Goal: Use online tool/utility: Utilize a website feature to perform a specific function

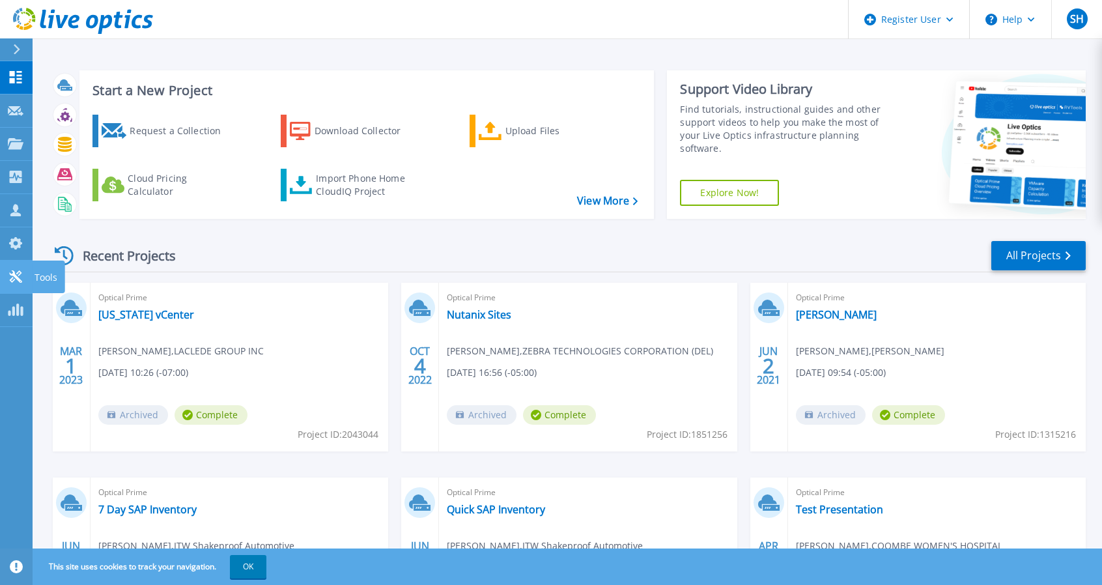
click at [35, 278] on p "Tools" at bounding box center [46, 278] width 23 height 34
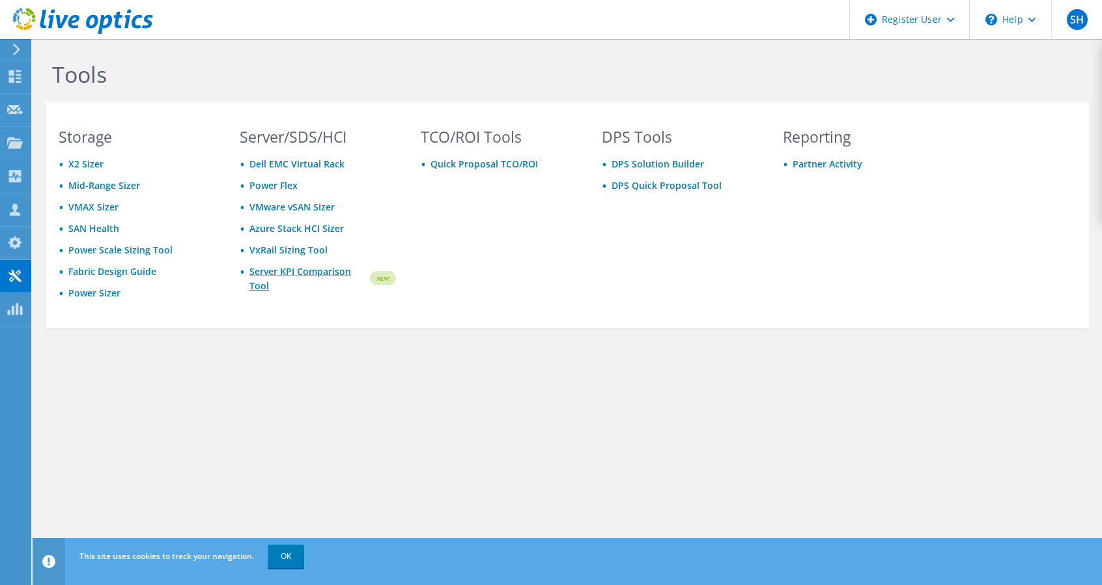
click at [275, 270] on link "Server KPI Comparison Tool" at bounding box center [309, 279] width 119 height 29
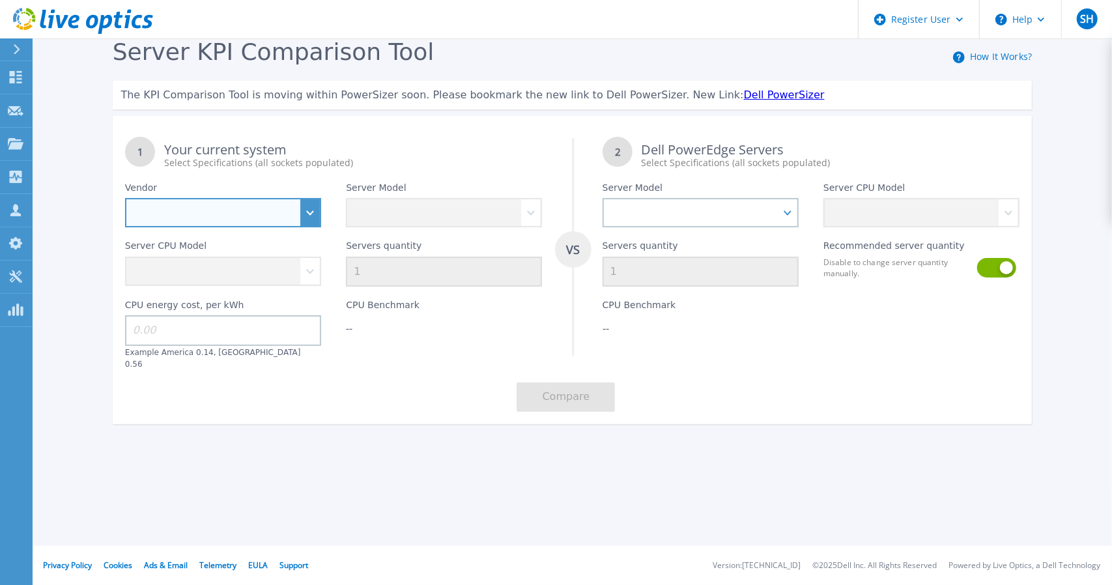
click at [280, 222] on select "Dell HPE Lenovo Supermicro" at bounding box center [223, 212] width 196 height 29
click at [192, 339] on input at bounding box center [223, 330] width 196 height 30
click at [304, 223] on select "Dell HPE Lenovo Supermicro" at bounding box center [223, 212] width 196 height 29
click at [125, 198] on select "Dell HPE Lenovo Supermicro" at bounding box center [223, 212] width 196 height 29
click at [254, 234] on div "Server CPU Model" at bounding box center [223, 256] width 221 height 59
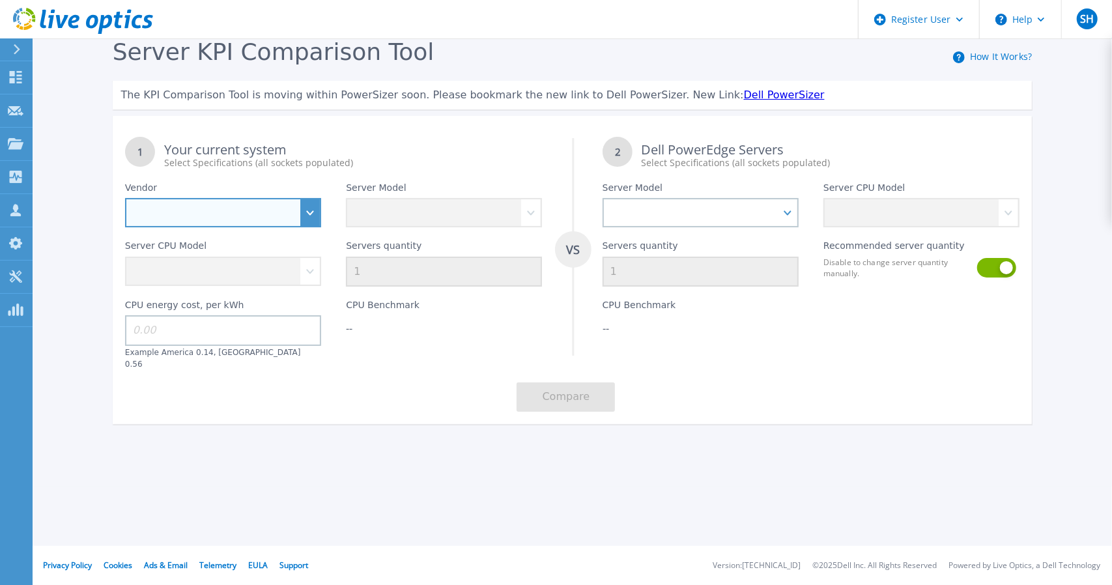
click at [232, 216] on select "Dell HPE Lenovo Supermicro" at bounding box center [223, 212] width 196 height 29
click at [125, 198] on select "Dell HPE Lenovo Supermicro" at bounding box center [223, 212] width 196 height 29
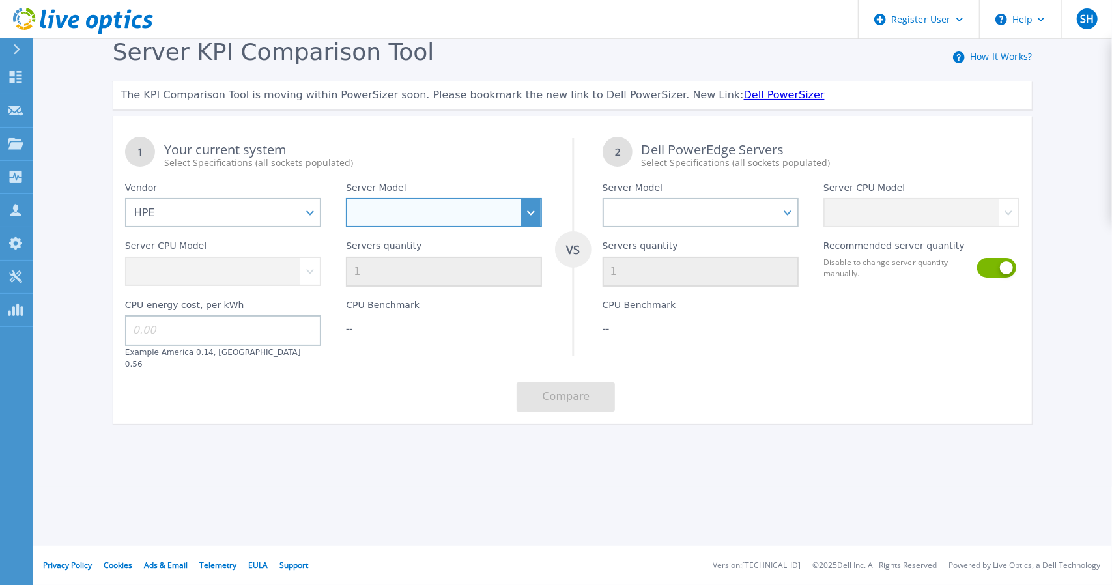
click at [403, 221] on select "Cloudline CL3150 Compute Scale-up Server 3200 DL110 DL145 DL20 DL320 DL325 DL34…" at bounding box center [444, 212] width 196 height 29
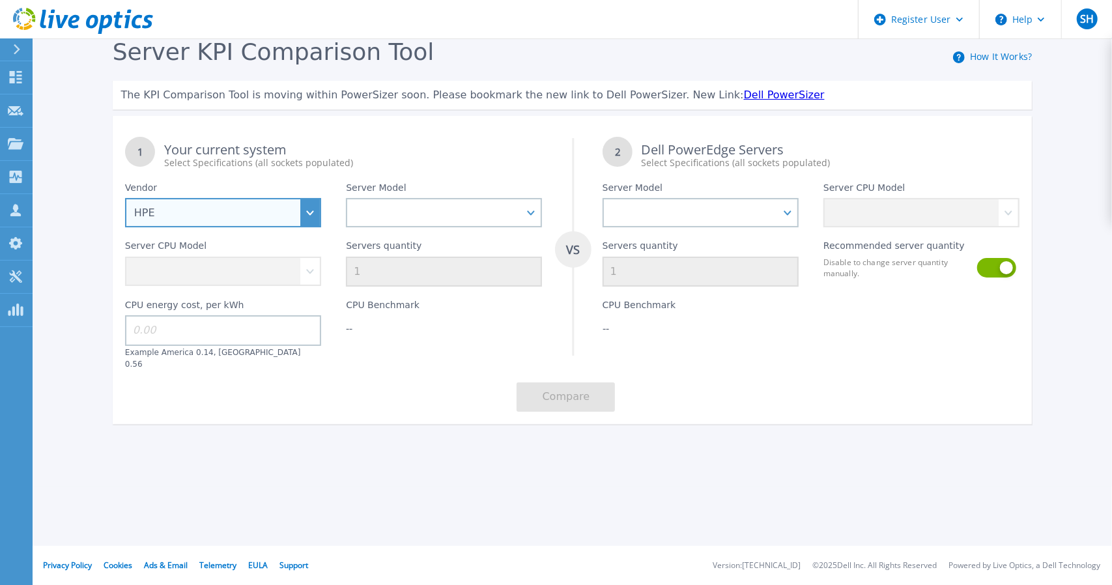
click at [295, 205] on select "Dell HPE Lenovo Supermicro" at bounding box center [223, 212] width 196 height 29
select select "Dell"
click at [125, 198] on select "Dell HPE Lenovo Supermicro" at bounding box center [223, 212] width 196 height 29
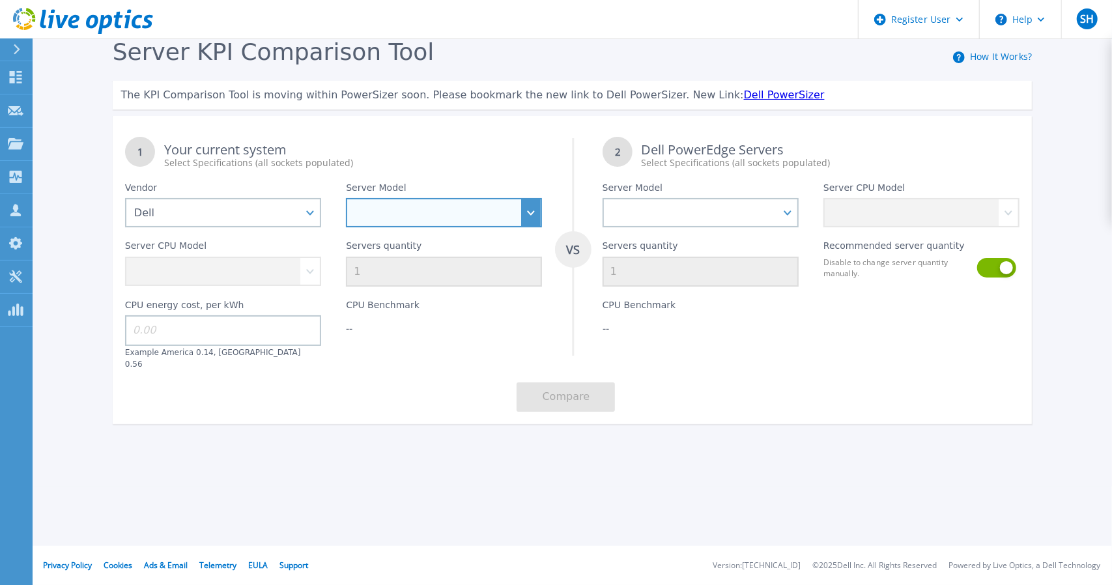
click at [454, 217] on select "PowerEdge C6520 PowerEdge C6525 PowerEdge HS5610 PowerEdge HS5620 PowerEdge R24…" at bounding box center [444, 212] width 196 height 29
select select "PowerEdge R650"
click at [346, 198] on select "PowerEdge C6520 PowerEdge C6525 PowerEdge HS5610 PowerEdge HS5620 PowerEdge R24…" at bounding box center [444, 212] width 196 height 29
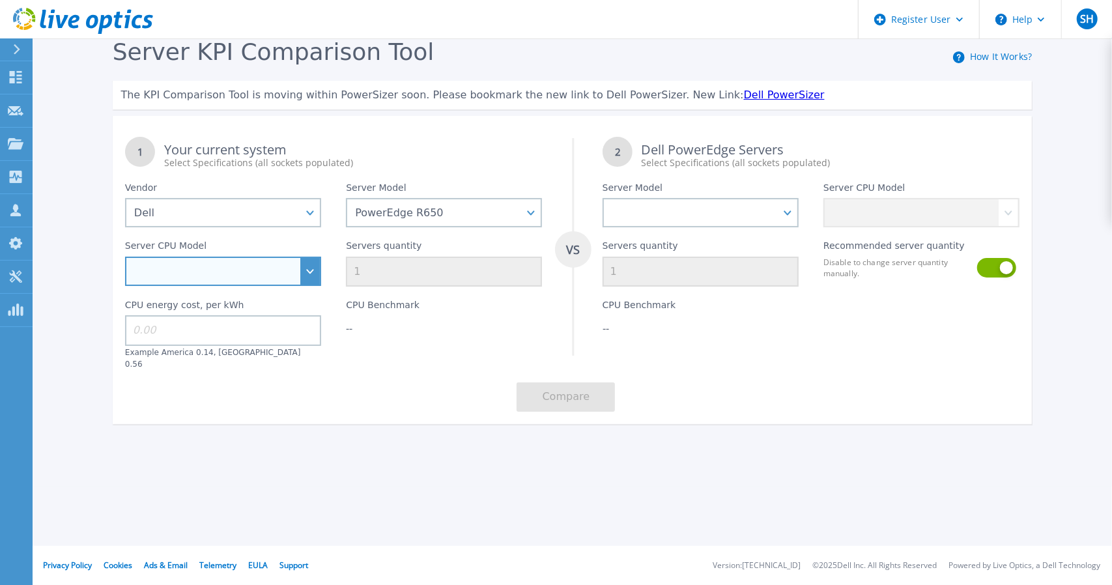
click at [156, 268] on select "Intel Xeon Gold 6312U 2.4GHz Intel Xeon Platinum 8352M 2.3GHz Intel Xeon Platin…" at bounding box center [223, 271] width 196 height 29
select select "311805"
click at [125, 257] on select "Intel Xeon Gold 6312U 2.4GHz Intel Xeon Platinum 8352M 2.3GHz Intel Xeon Platin…" at bounding box center [223, 271] width 196 height 29
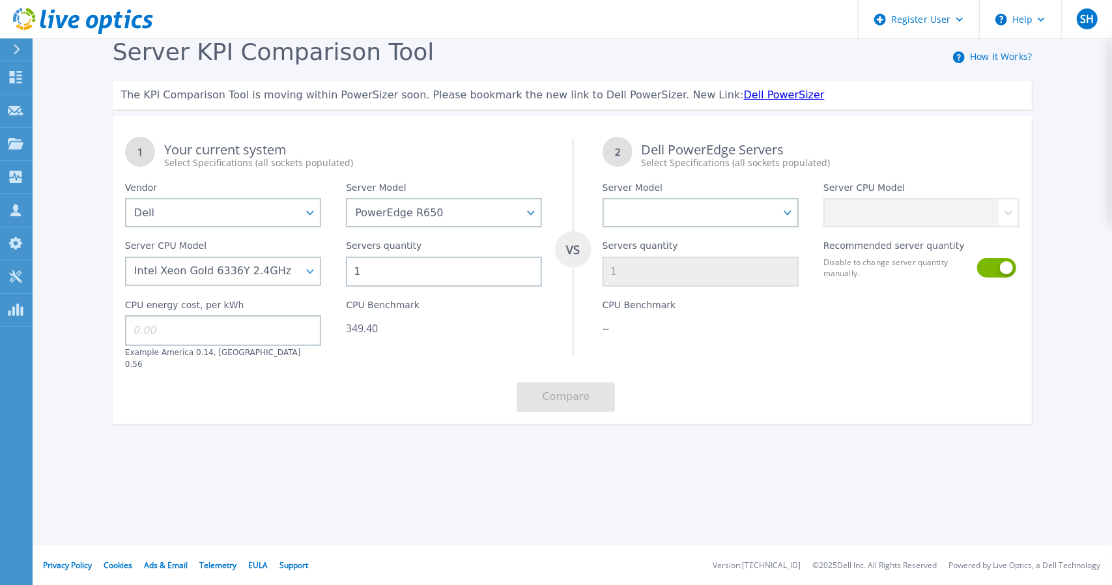
click at [364, 270] on input "1" at bounding box center [444, 272] width 196 height 30
type input "11"
click at [343, 383] on div "1 Your current system Select Specifications (all sockets populated) VS 2 Dell P…" at bounding box center [573, 274] width 920 height 300
click at [159, 327] on input at bounding box center [223, 330] width 196 height 30
type input "0"
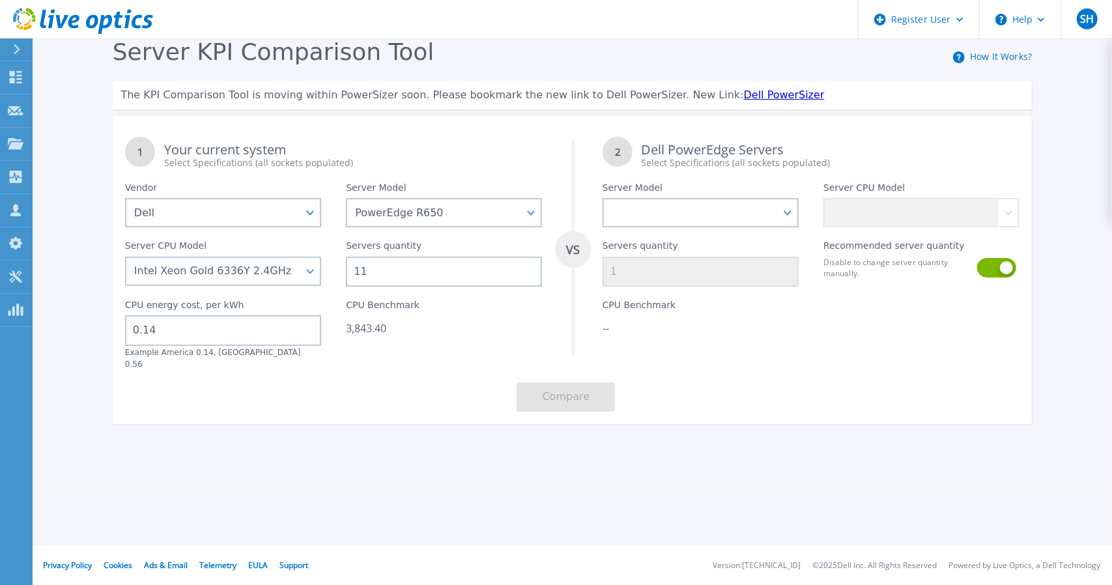
type input "0.14"
click at [417, 401] on div "1 Your current system Select Specifications (all sockets populated) VS 2 Dell P…" at bounding box center [573, 274] width 920 height 300
click at [666, 220] on select "PowerEdge C6520 PowerEdge C6525 PowerEdge HS5610 PowerEdge HS5620 PowerEdge R24…" at bounding box center [701, 212] width 196 height 29
select select "PowerEdge R670"
click at [603, 198] on select "PowerEdge C6520 PowerEdge C6525 PowerEdge HS5610 PowerEdge HS5620 PowerEdge R24…" at bounding box center [701, 212] width 196 height 29
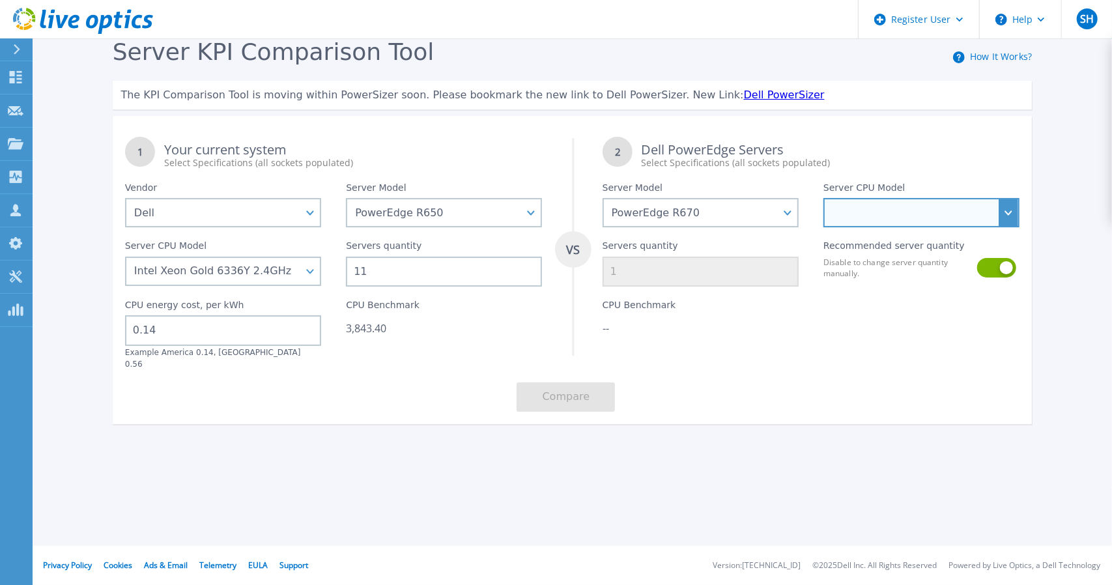
click at [917, 216] on select "Intel Xeon 6780E 2.2GHz Intel Xeon 6730P 2.5GHz Intel Xeon 6740P 2.1GHz Intel X…" at bounding box center [921, 212] width 196 height 29
click at [878, 216] on select "Intel Xeon 6780E 2.2GHz Intel Xeon 6730P 2.5GHz Intel Xeon 6740P 2.1GHz Intel X…" at bounding box center [921, 212] width 196 height 29
click at [823, 198] on select "Intel Xeon 6780E 2.2GHz Intel Xeon 6730P 2.5GHz Intel Xeon 6740P 2.1GHz Intel X…" at bounding box center [921, 212] width 196 height 29
click at [880, 213] on select "Intel Xeon 6780E 2.2GHz Intel Xeon 6730P 2.5GHz Intel Xeon 6740P 2.1GHz Intel X…" at bounding box center [921, 212] width 196 height 29
click at [928, 210] on select "Intel Xeon 6780E 2.2GHz Intel Xeon 6730P 2.5GHz Intel Xeon 6740P 2.1GHz Intel X…" at bounding box center [921, 212] width 196 height 29
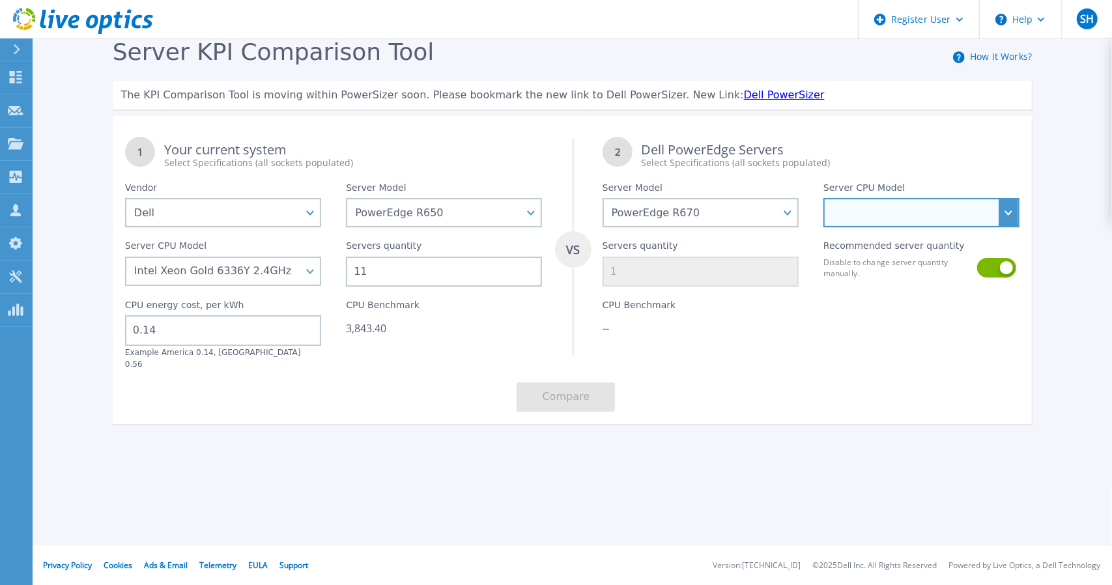
select select "312802"
click at [823, 198] on select "Intel Xeon 6780E 2.2GHz Intel Xeon 6730P 2.5GHz Intel Xeon 6740P 2.1GHz Intel X…" at bounding box center [921, 212] width 196 height 29
type input "4"
click at [943, 208] on select "Intel Xeon 6780E 2.2GHz Intel Xeon 6730P 2.5GHz Intel Xeon 6740P 2.1GHz Intel X…" at bounding box center [921, 212] width 196 height 29
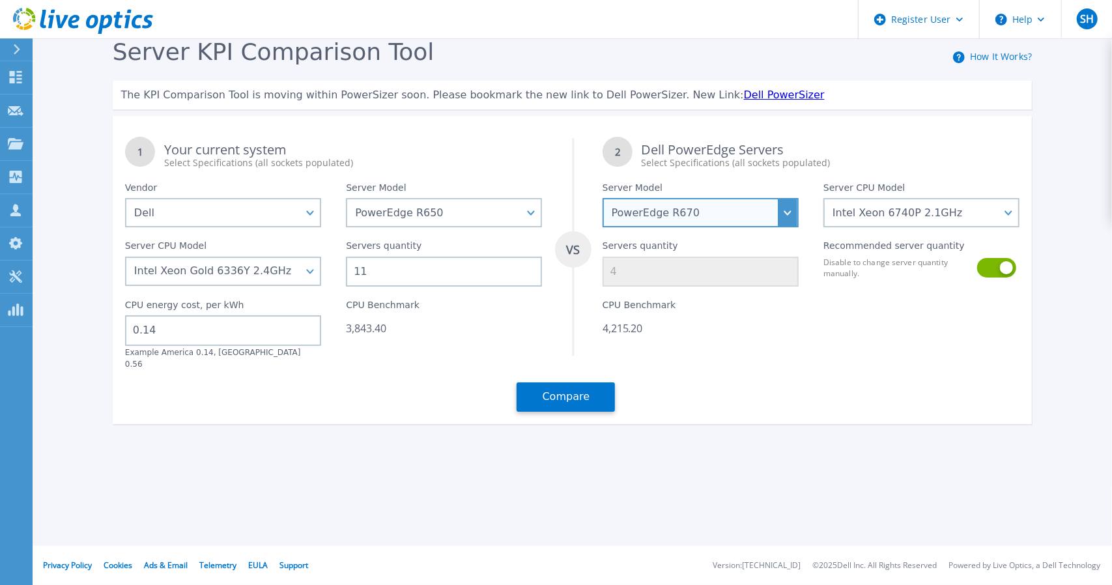
click at [784, 216] on select "PowerEdge C6520 PowerEdge C6525 PowerEdge HS5610 PowerEdge HS5620 PowerEdge R24…" at bounding box center [701, 212] width 196 height 29
select select "PowerEdge R770"
click at [603, 198] on select "PowerEdge C6520 PowerEdge C6525 PowerEdge HS5610 PowerEdge HS5620 PowerEdge R24…" at bounding box center [701, 212] width 196 height 29
select select
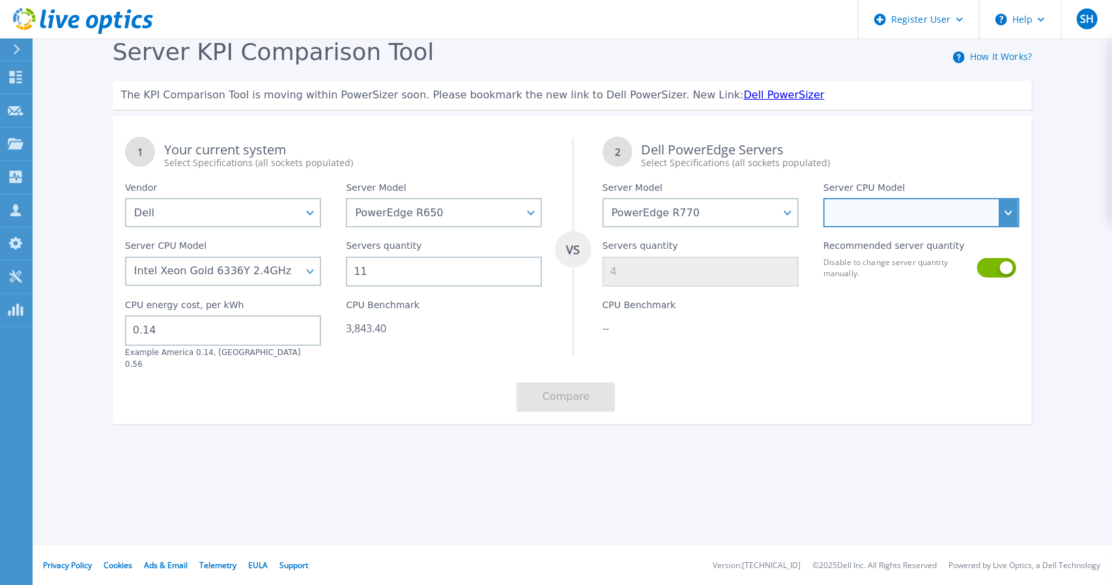
click at [976, 205] on select "Intel Xeon 6756E 1.8GHz Intel Xeon 6710E 2.4GHz Intel Xeon 6746E 2GHz Intel Xeo…" at bounding box center [921, 212] width 196 height 29
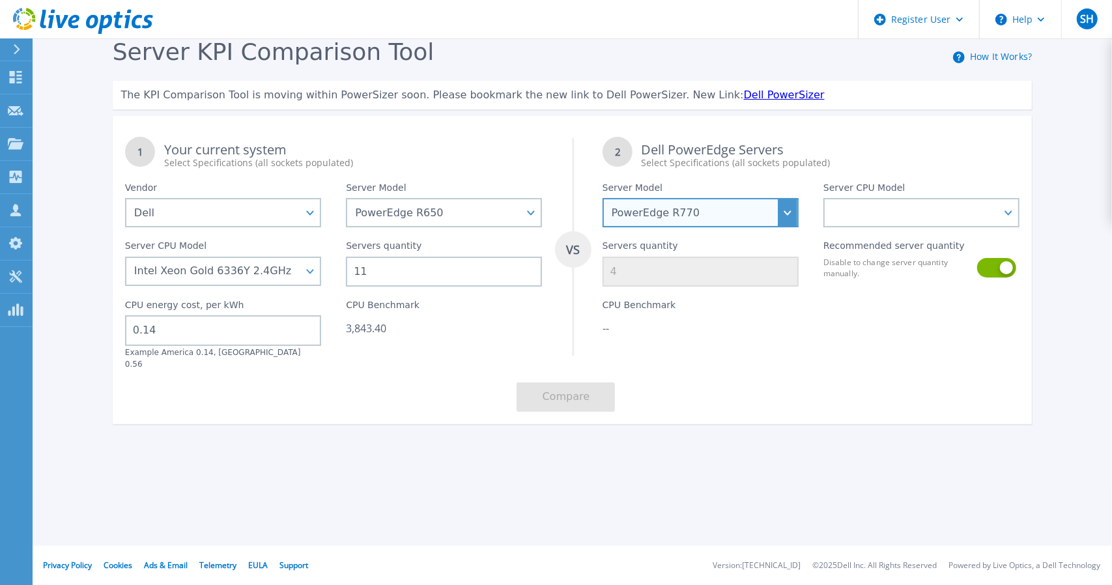
click at [790, 218] on select "PowerEdge C6520 PowerEdge C6525 PowerEdge HS5610 PowerEdge HS5620 PowerEdge R24…" at bounding box center [701, 212] width 196 height 29
select select "PowerEdge R670"
click at [603, 198] on select "PowerEdge C6520 PowerEdge C6525 PowerEdge HS5610 PowerEdge HS5620 PowerEdge R24…" at bounding box center [701, 212] width 196 height 29
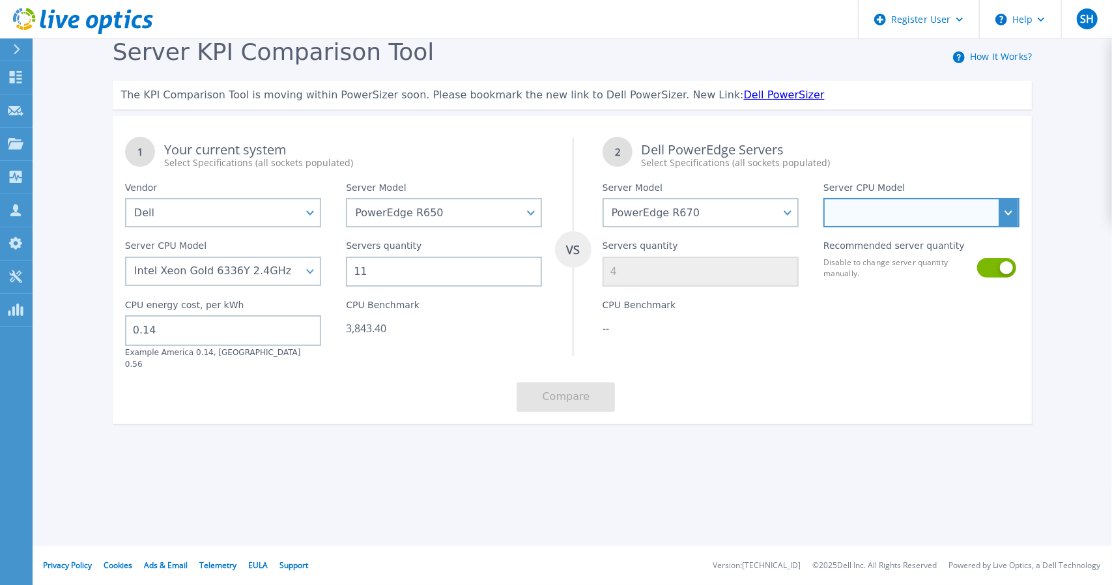
click at [946, 214] on select "Intel Xeon 6780E 2.2GHz Intel Xeon 6730P 2.5GHz Intel Xeon 6740P 2.1GHz Intel X…" at bounding box center [921, 212] width 196 height 29
select select "312802"
click at [823, 198] on select "Intel Xeon 6780E 2.2GHz Intel Xeon 6730P 2.5GHz Intel Xeon 6740P 2.1GHz Intel X…" at bounding box center [921, 212] width 196 height 29
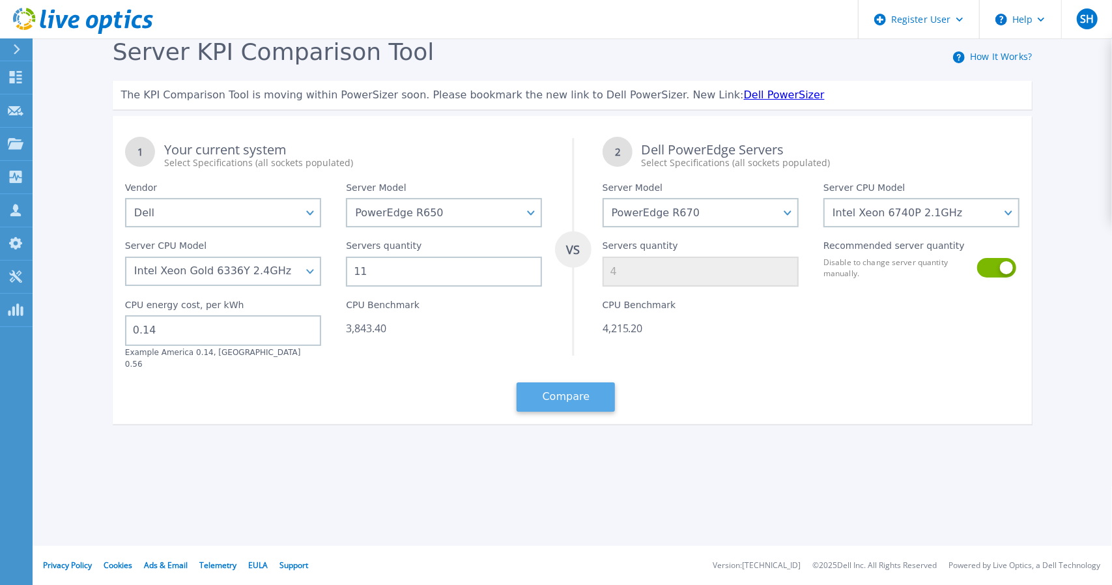
click at [572, 392] on button "Compare" at bounding box center [566, 396] width 98 height 29
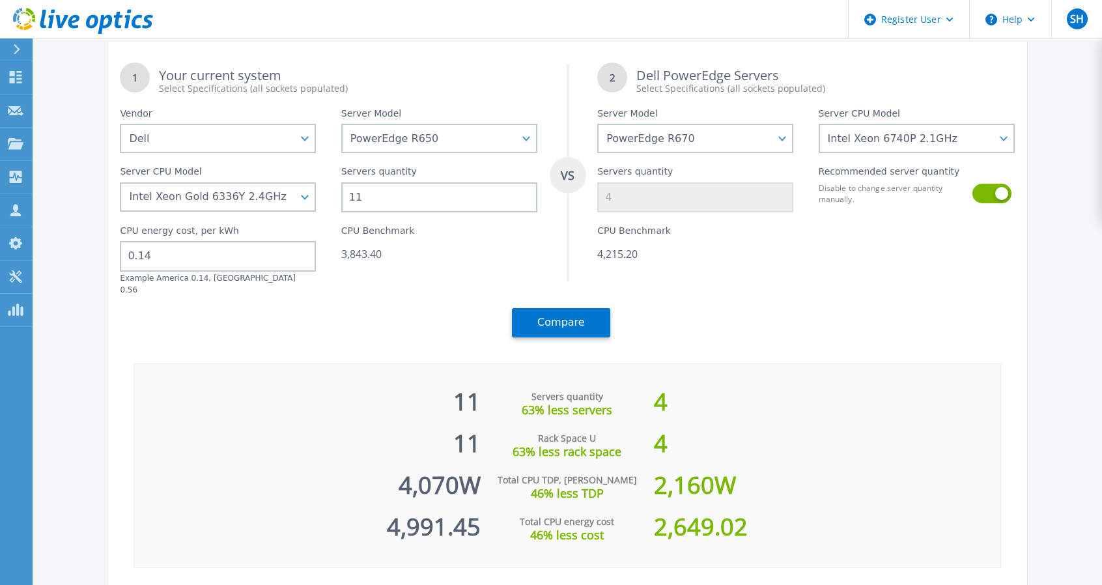
scroll to position [74, 0]
click at [193, 143] on select "Dell HPE Lenovo Supermicro" at bounding box center [218, 138] width 196 height 29
click at [354, 321] on div "1 Your current system Select Specifications (all sockets populated) VS 2 Dell P…" at bounding box center [567, 201] width 920 height 300
